Goal: Information Seeking & Learning: Learn about a topic

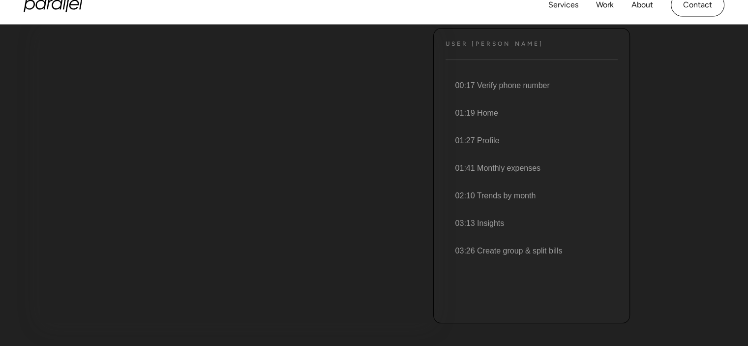
scroll to position [125, 0]
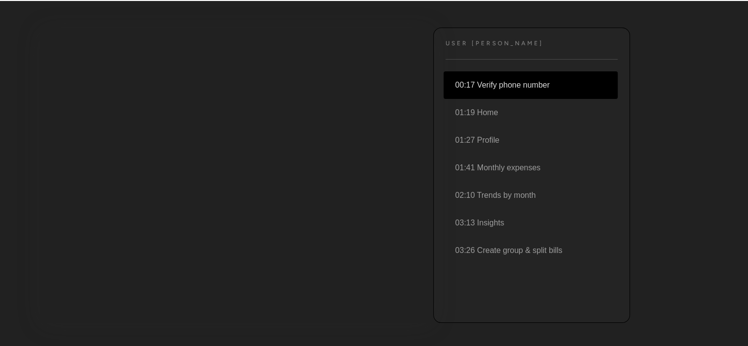
click at [500, 81] on li "00:17 Verify phone number" at bounding box center [531, 85] width 174 height 28
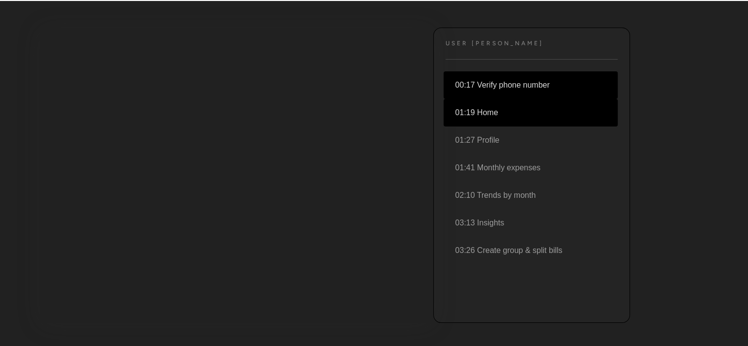
click at [480, 112] on li "01:19 Home" at bounding box center [531, 113] width 174 height 28
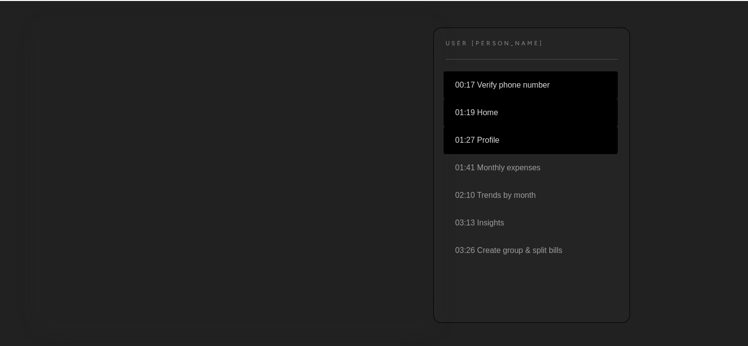
click at [481, 134] on li "01:27 Profile" at bounding box center [531, 140] width 174 height 28
click at [502, 82] on li "00:17 Verify phone number" at bounding box center [531, 85] width 174 height 28
click at [484, 110] on li "01:19 Home" at bounding box center [531, 113] width 174 height 28
click at [513, 78] on li "00:17 Verify phone number" at bounding box center [531, 85] width 174 height 28
click at [490, 109] on li "01:19 Home" at bounding box center [531, 113] width 174 height 28
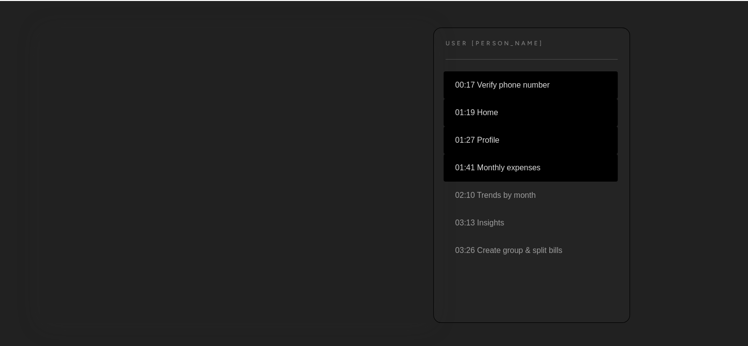
click at [468, 170] on li "01:41 Monthly expenses" at bounding box center [531, 168] width 174 height 28
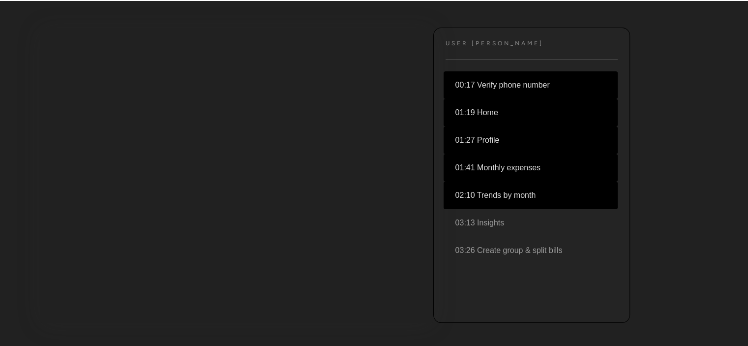
click at [476, 191] on li "02:10 Trends by month" at bounding box center [531, 196] width 174 height 28
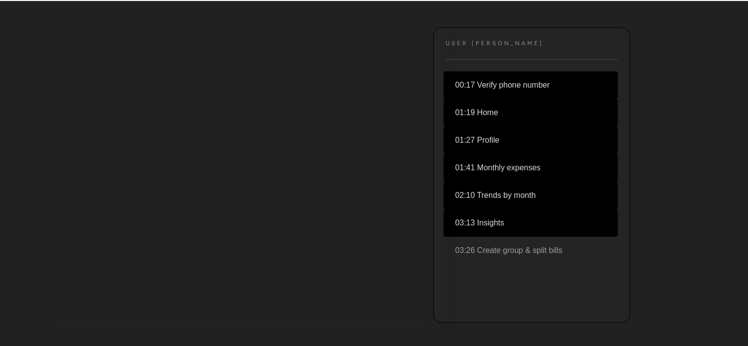
click at [476, 215] on li "03:13 Insights" at bounding box center [531, 223] width 174 height 28
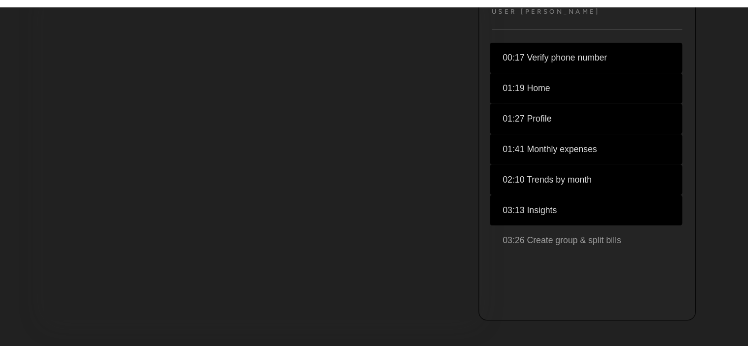
scroll to position [126, 0]
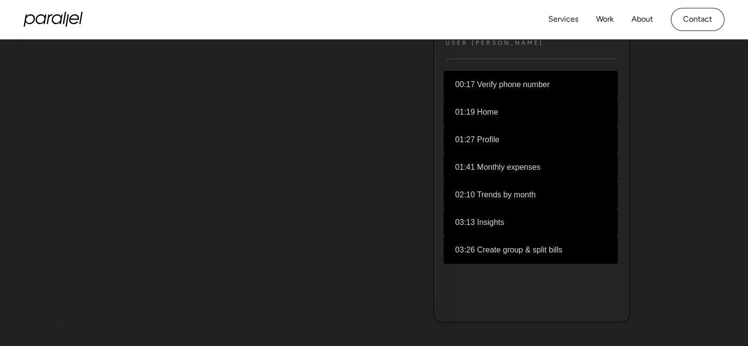
click at [494, 251] on li "03:26 Create group & split bills" at bounding box center [531, 250] width 174 height 28
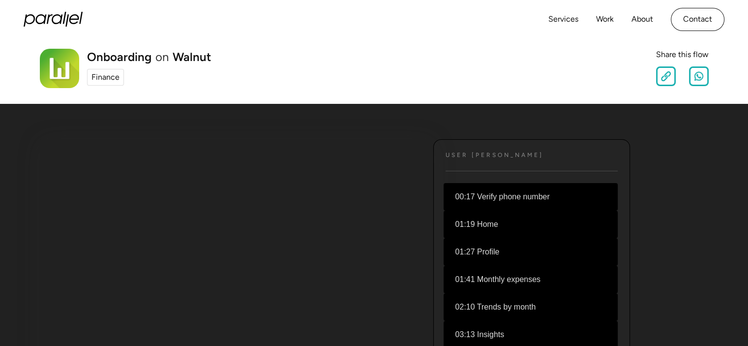
scroll to position [11, 0]
